Goal: Transaction & Acquisition: Obtain resource

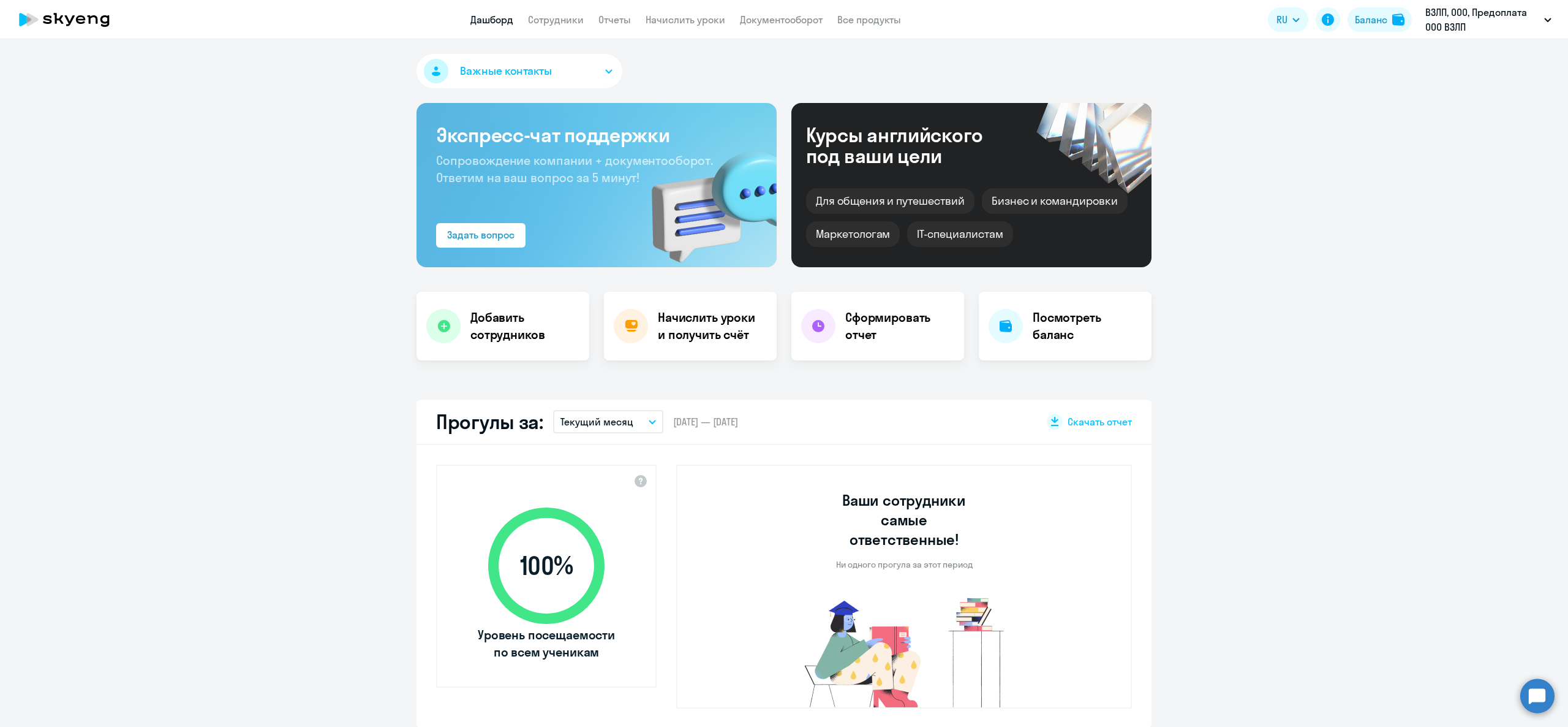
select select "30"
click at [1381, 9] on button "Баланс" at bounding box center [1380, 19] width 64 height 25
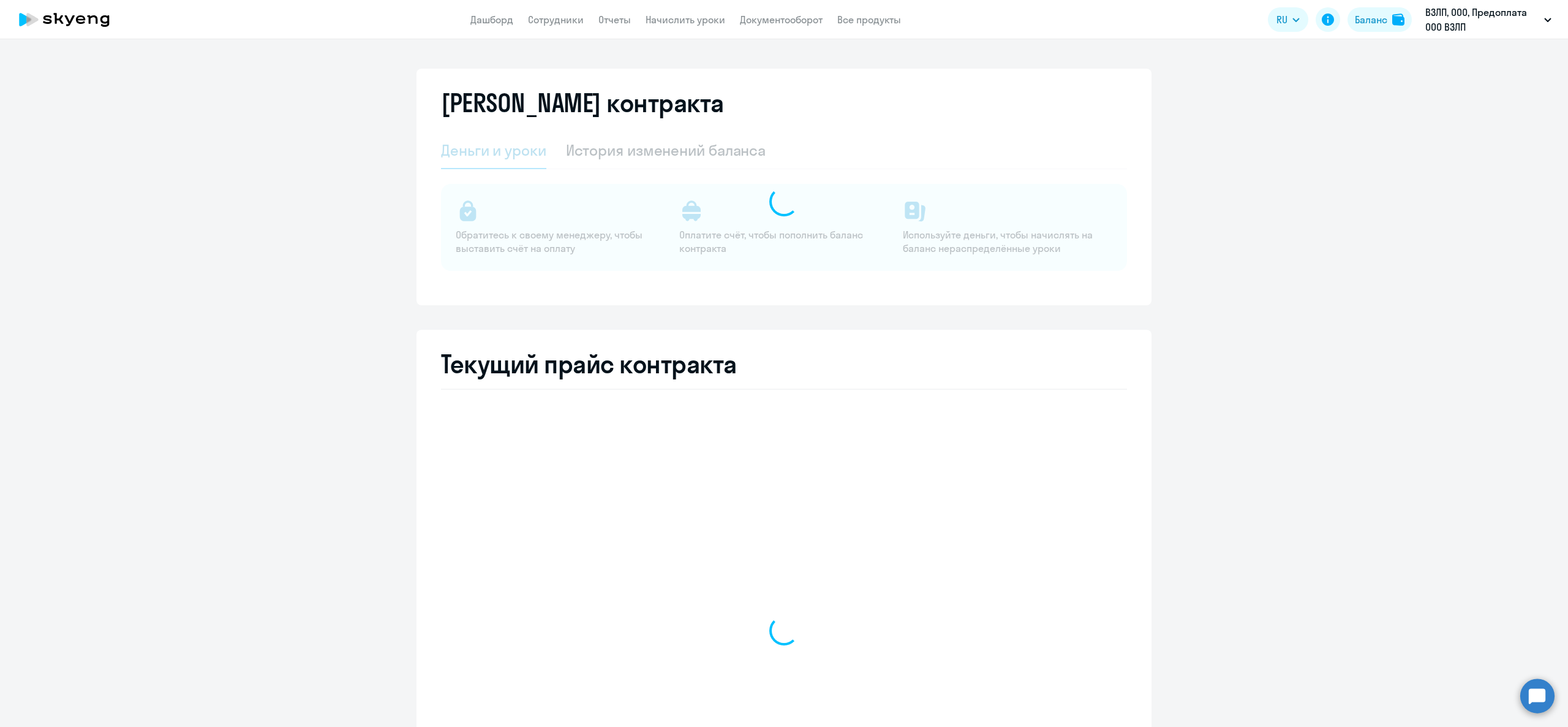
select select "english_adult_not_native_speaker"
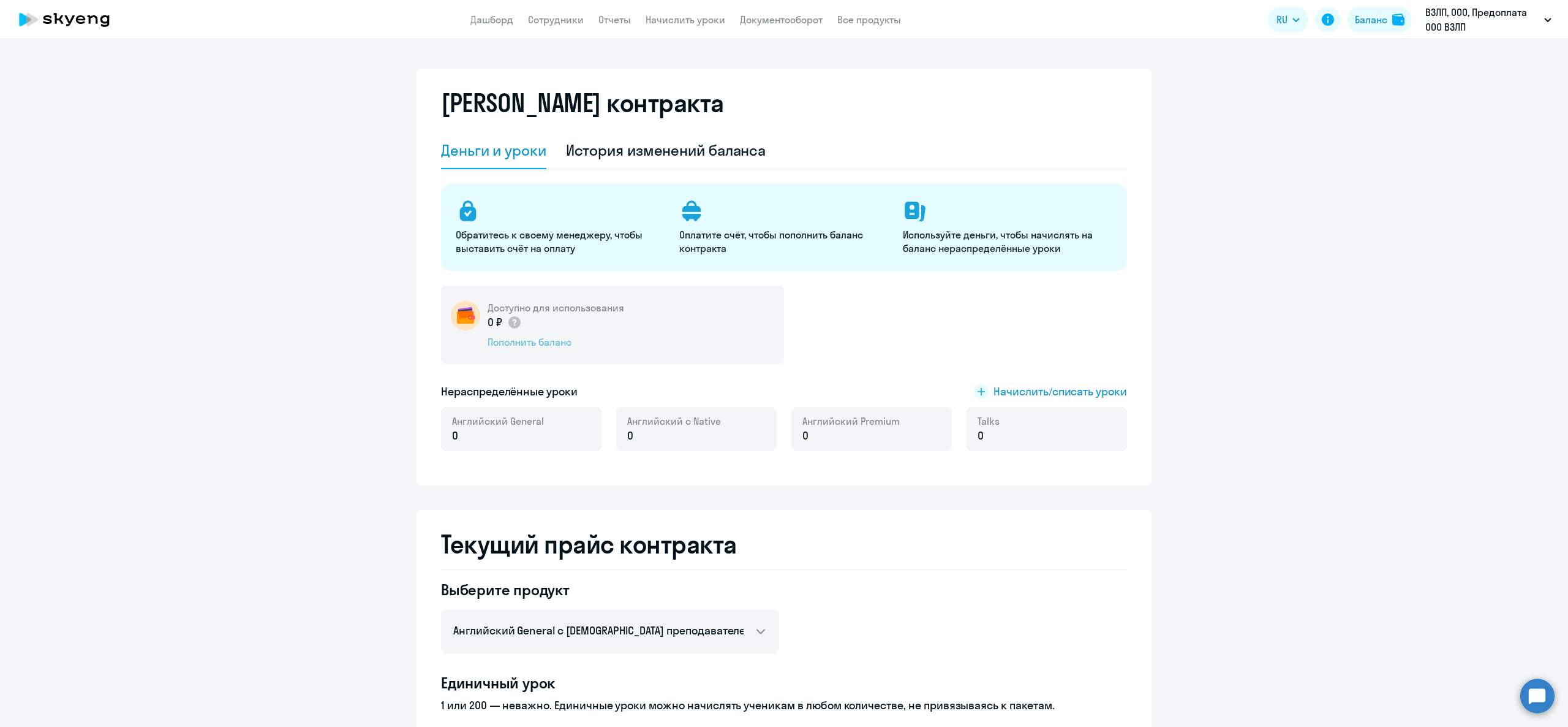
click at [489, 340] on div "Пополнить баланс" at bounding box center [555, 341] width 136 height 13
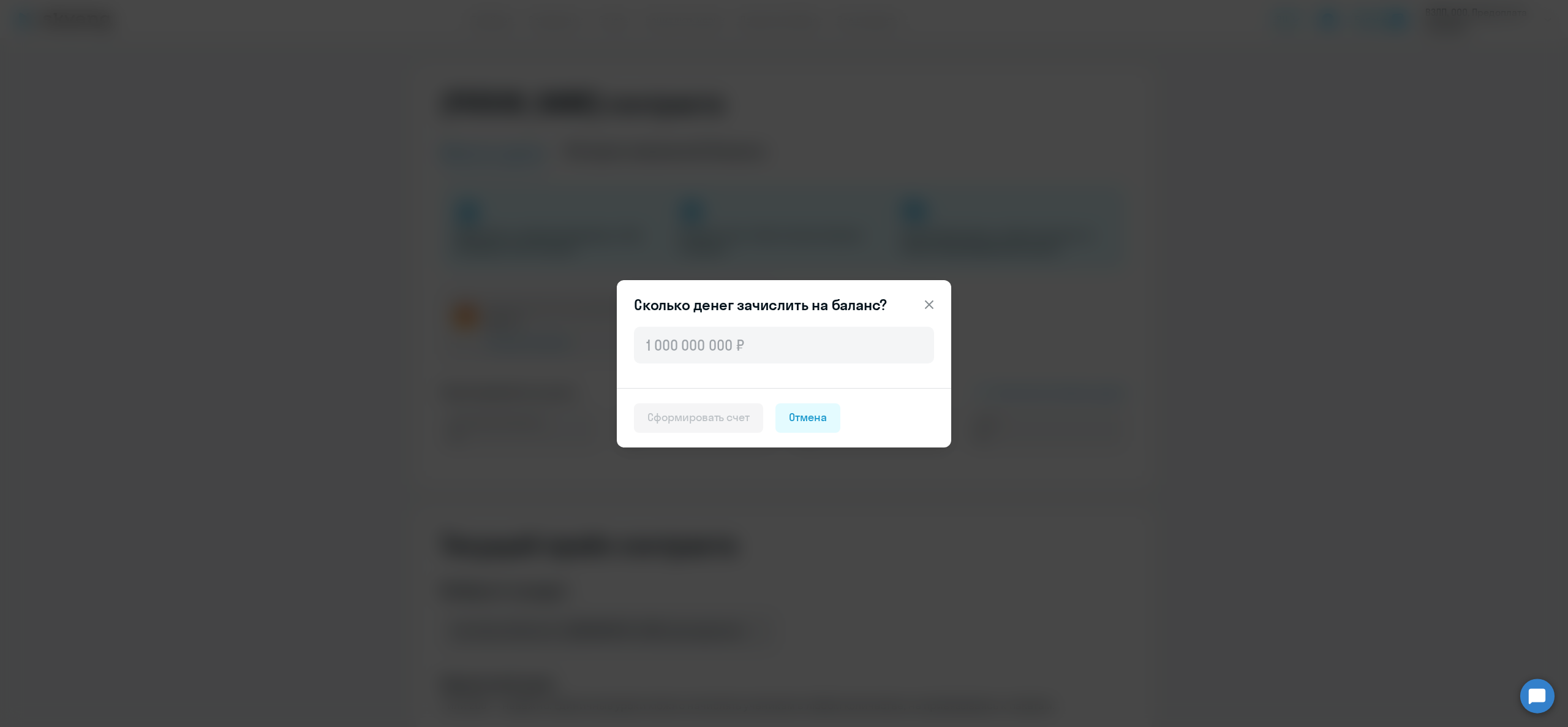
click at [927, 297] on icon at bounding box center [929, 305] width 15 height 15
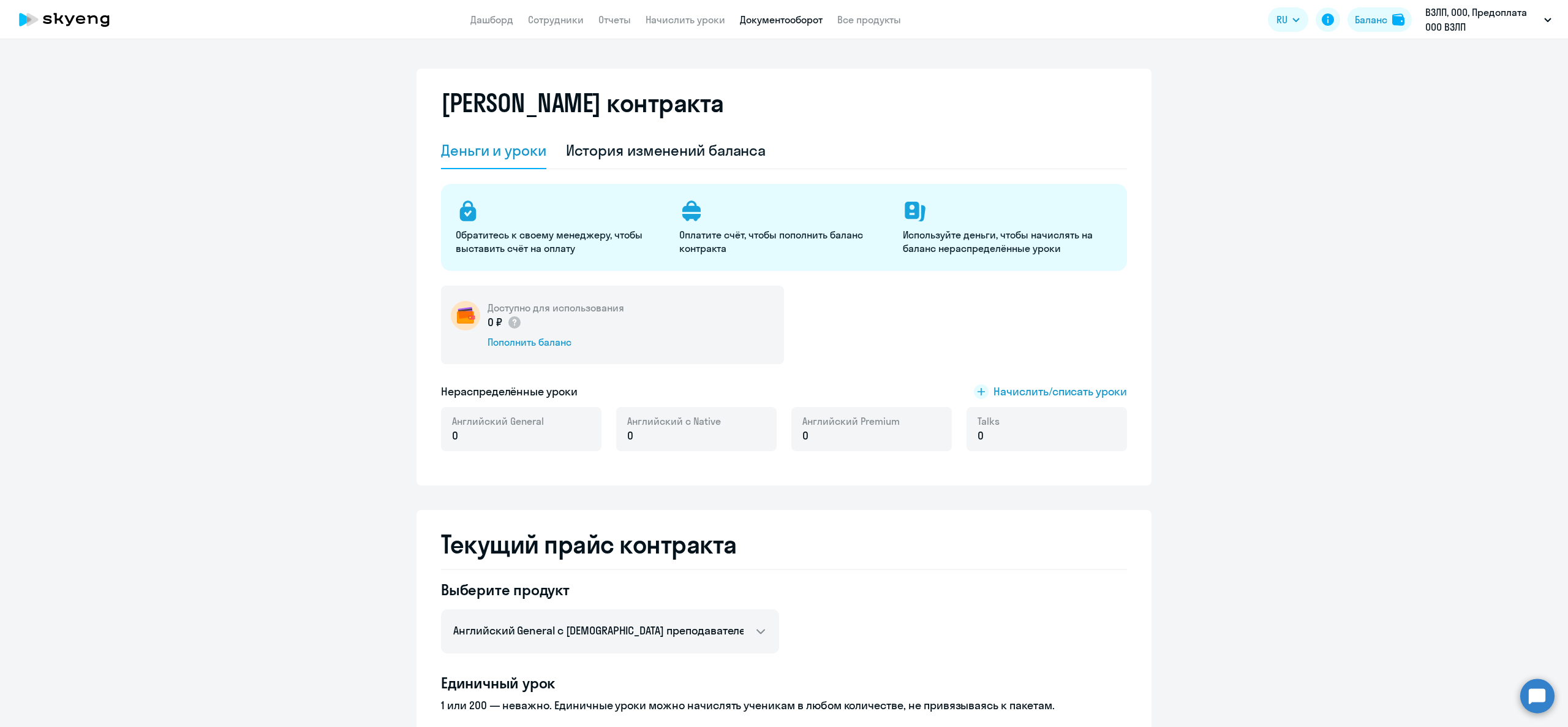
click at [768, 21] on link "Документооборот" at bounding box center [781, 19] width 83 height 12
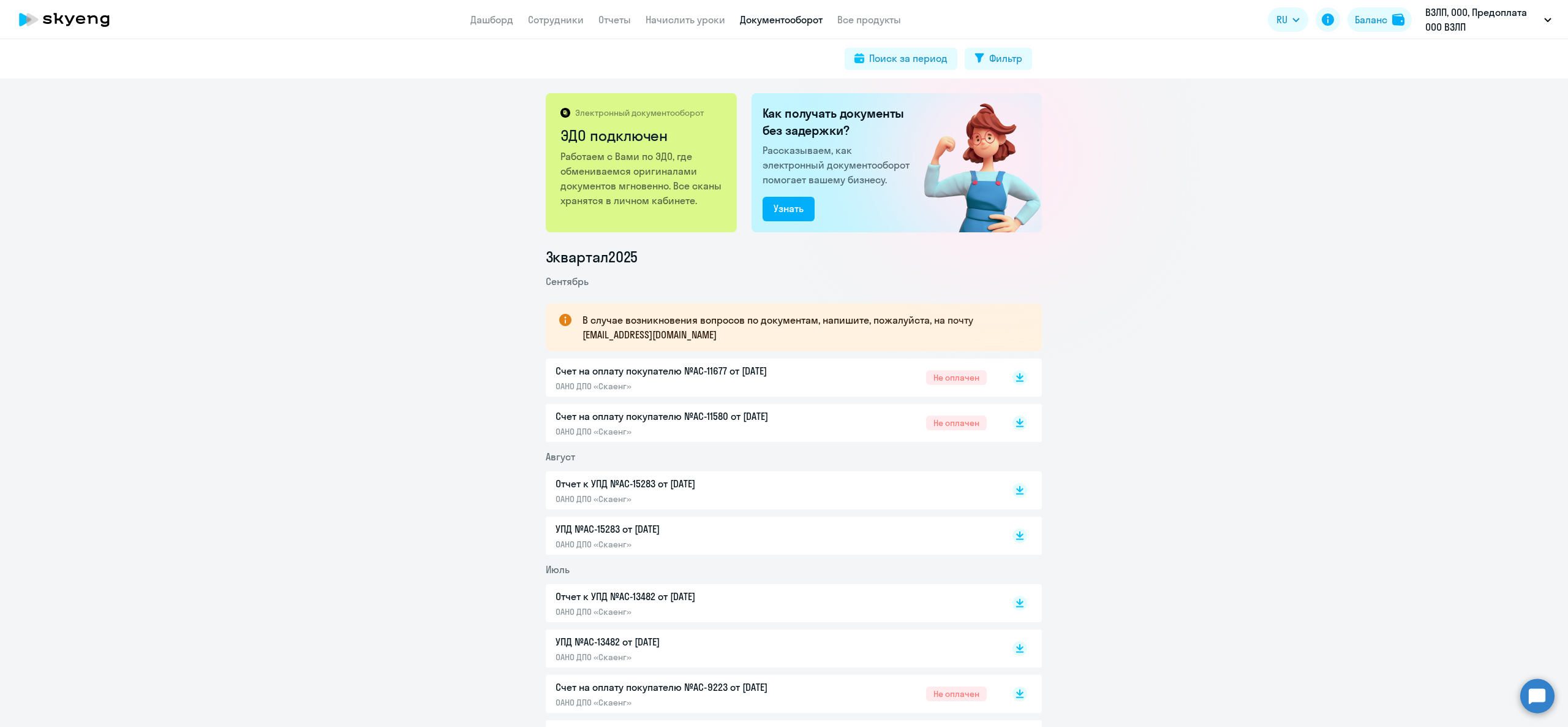
click at [799, 376] on p "Счет на оплату покупателю №AC-11677 от [DATE]" at bounding box center [684, 371] width 257 height 15
click at [704, 422] on p "Счет на оплату покупателю №AC-11580 от [DATE]" at bounding box center [684, 415] width 257 height 15
